Goal: Information Seeking & Learning: Learn about a topic

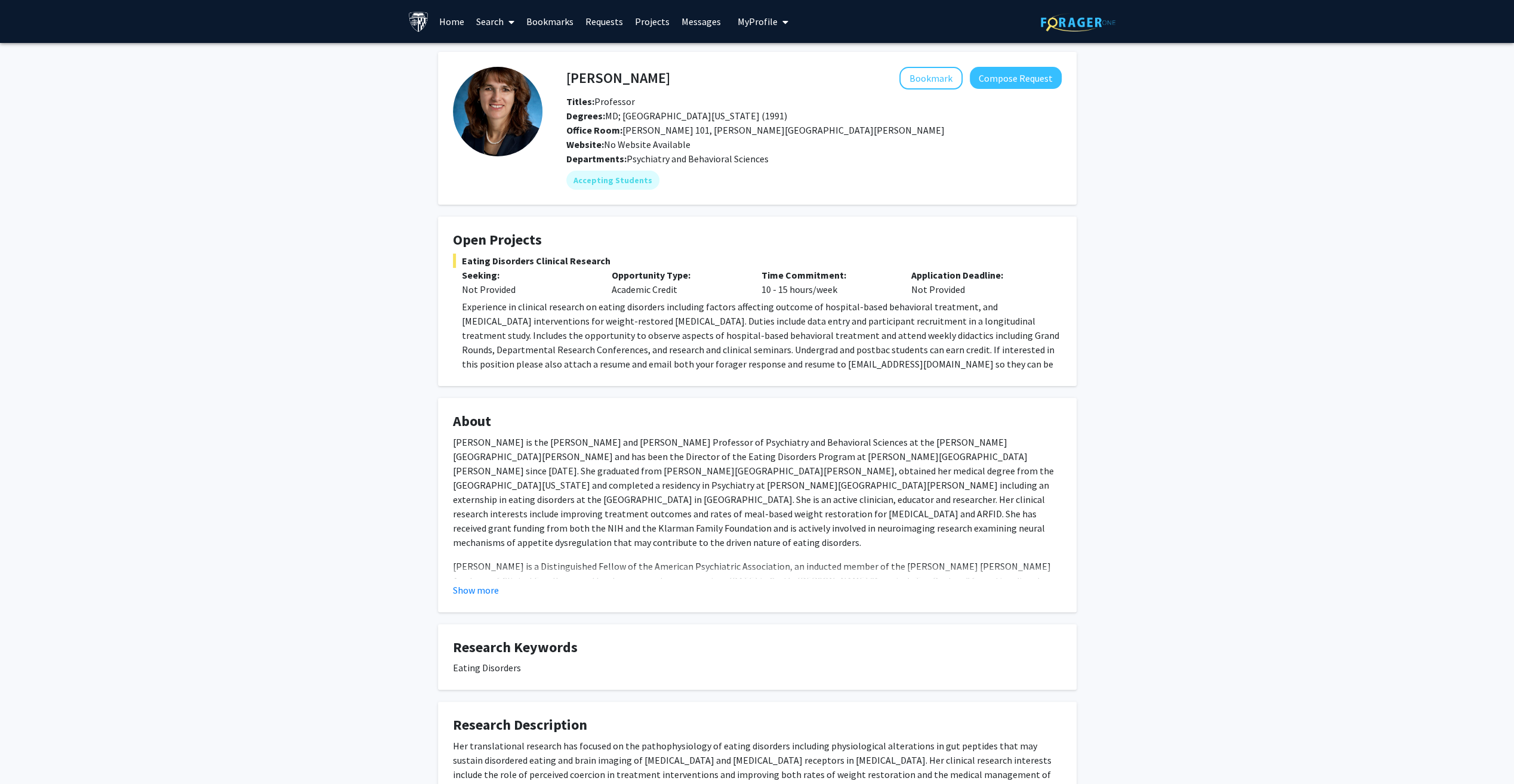
click at [520, 314] on p "Experience in clinical research on eating disorders including factors affecting…" at bounding box center [762, 342] width 600 height 86
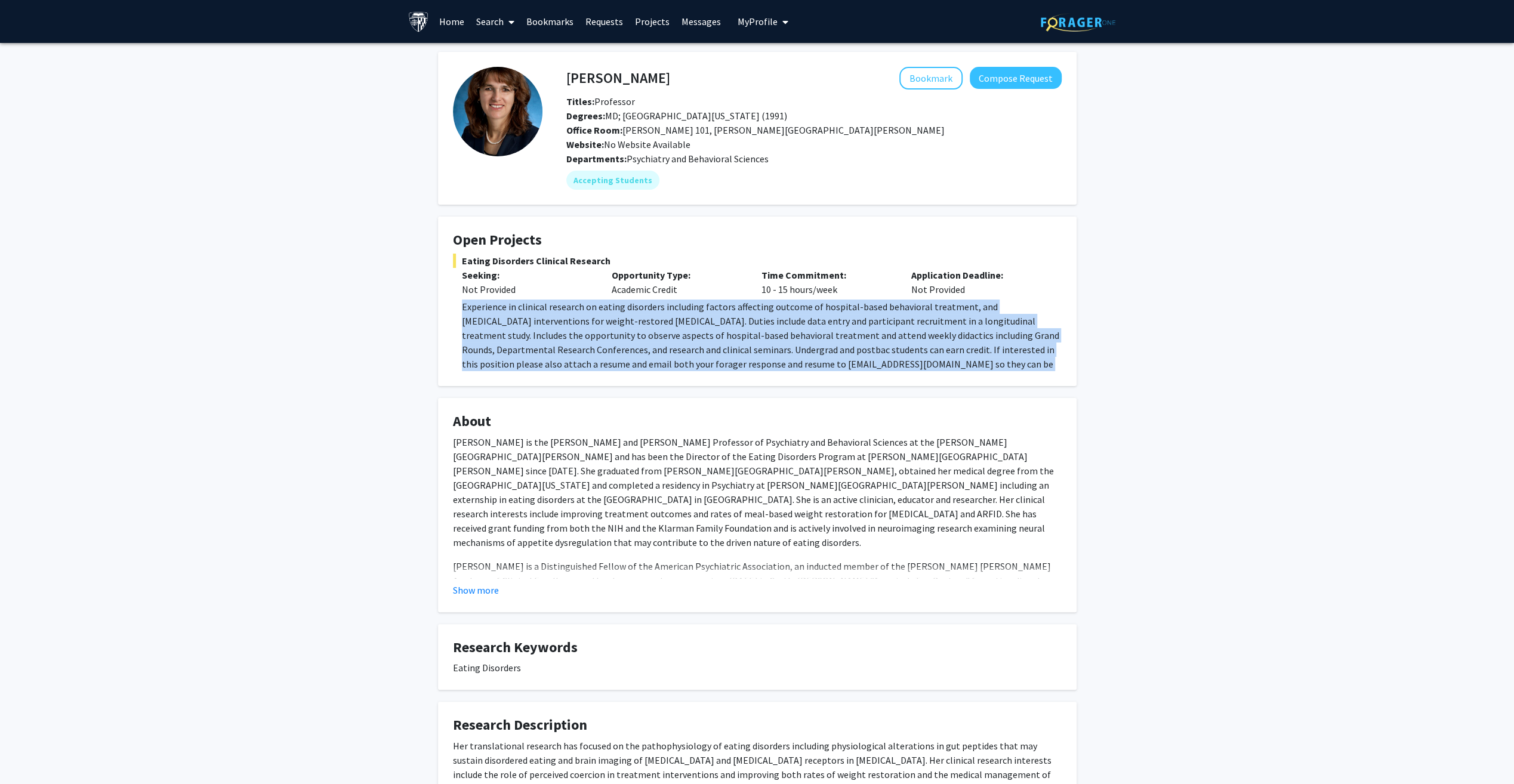
click at [520, 314] on p "Experience in clinical research on eating disorders including factors affecting…" at bounding box center [762, 342] width 600 height 86
drag, startPoint x: 520, startPoint y: 314, endPoint x: 584, endPoint y: 299, distance: 65.7
click at [584, 299] on p "Experience in clinical research on eating disorders including factors affecting…" at bounding box center [762, 342] width 600 height 86
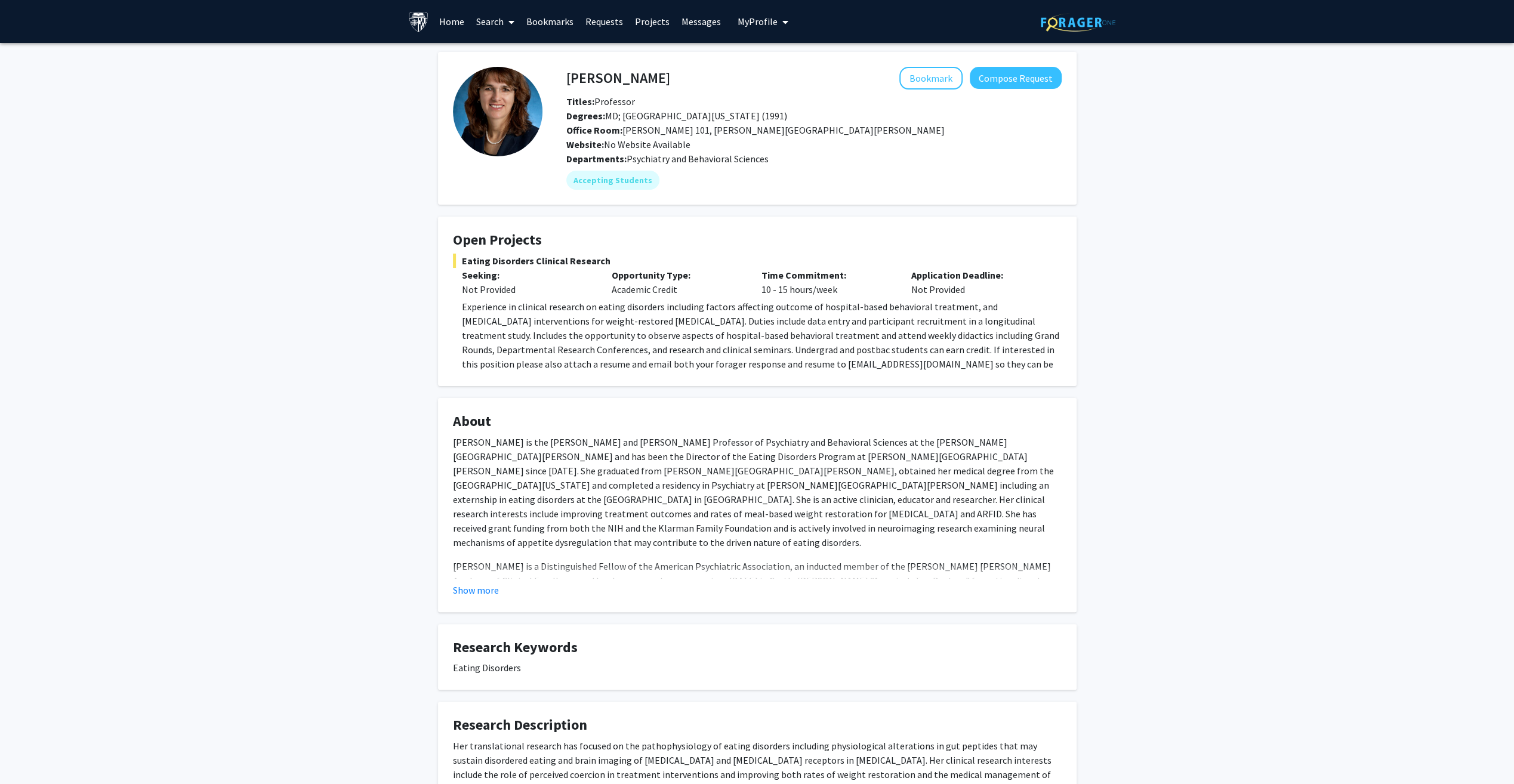
click at [574, 289] on div "Not Provided" at bounding box center [528, 290] width 132 height 14
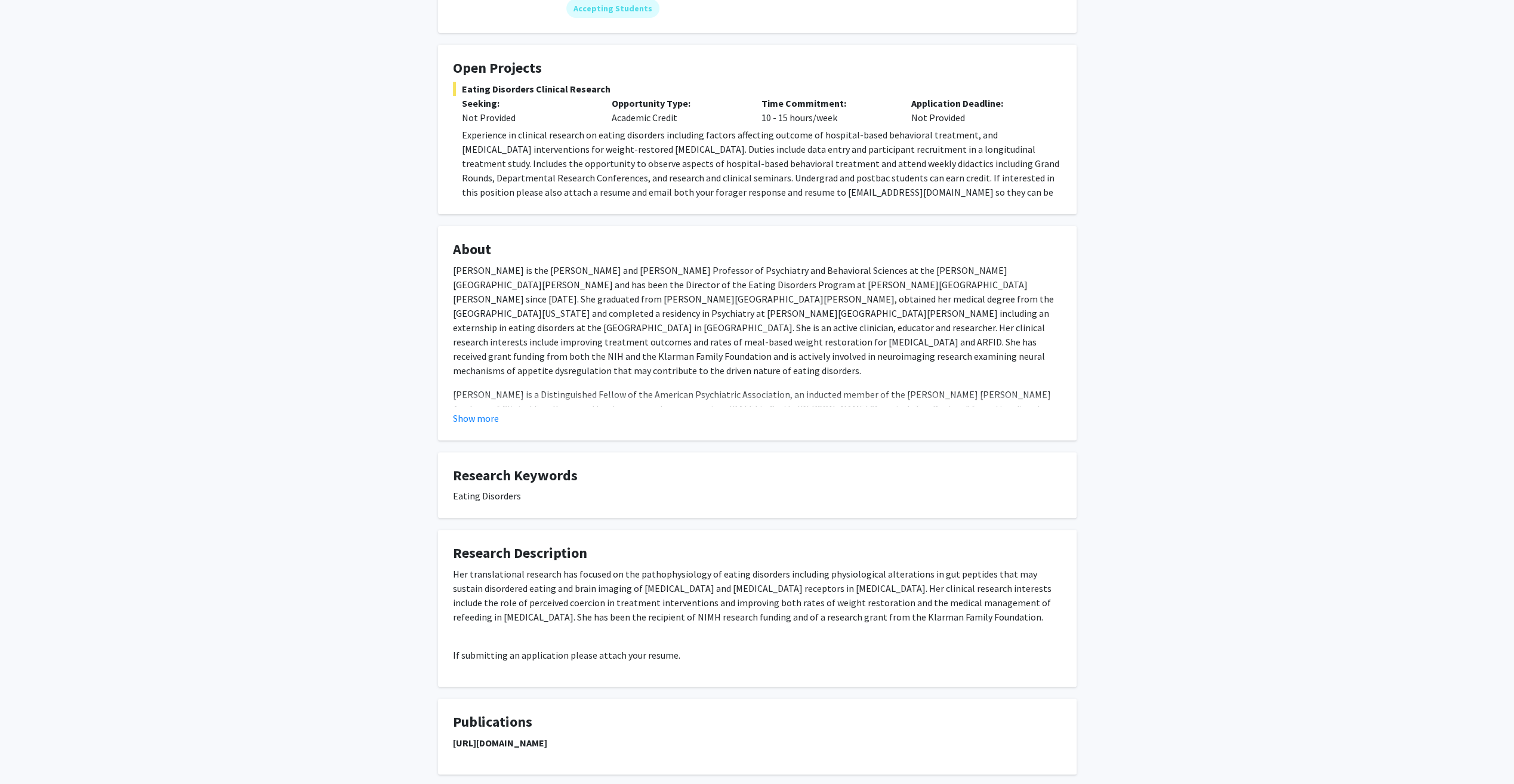
scroll to position [236, 0]
